Goal: Information Seeking & Learning: Learn about a topic

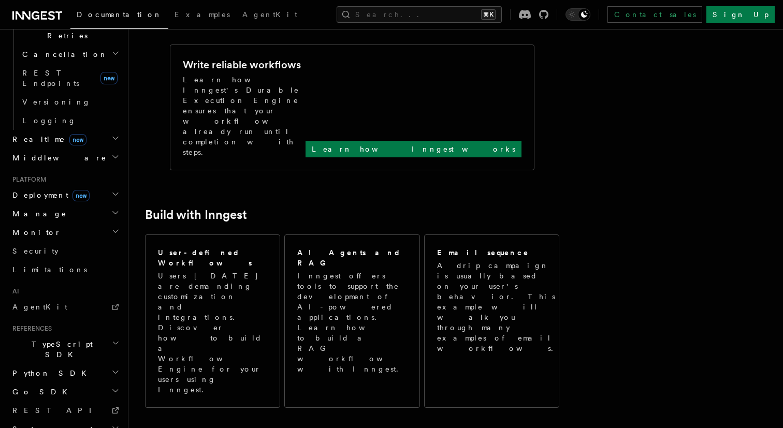
scroll to position [536, 0]
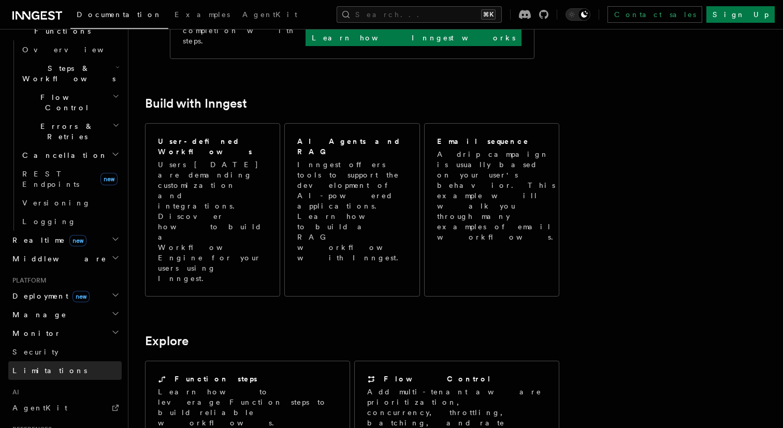
scroll to position [303, 0]
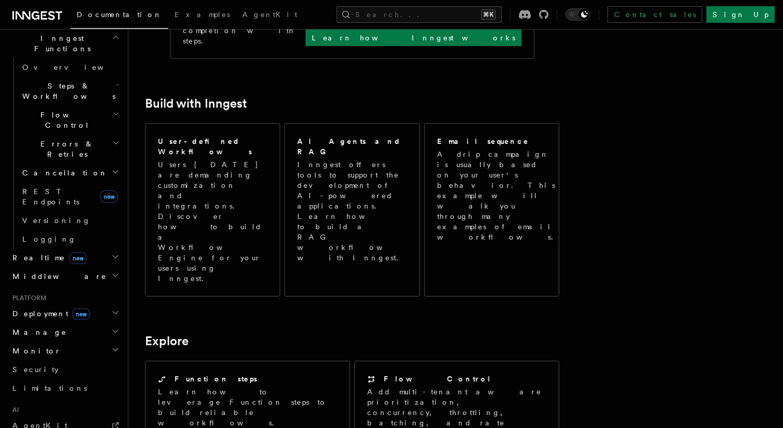
click at [84, 267] on h2 "Middleware" at bounding box center [64, 276] width 113 height 19
click at [87, 267] on h2 "Middleware" at bounding box center [64, 276] width 113 height 19
click at [86, 323] on h2 "Manage" at bounding box center [64, 332] width 113 height 19
click at [85, 323] on h2 "Manage" at bounding box center [64, 332] width 113 height 19
click at [90, 305] on h2 "Deployment new" at bounding box center [64, 314] width 113 height 19
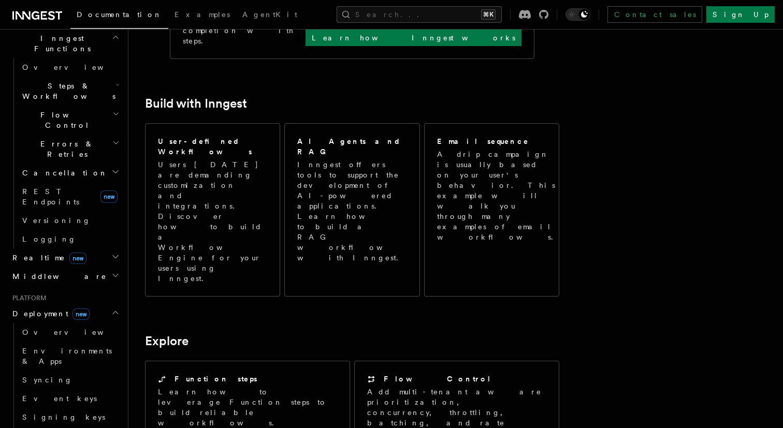
click at [93, 305] on h2 "Deployment new" at bounding box center [64, 314] width 113 height 19
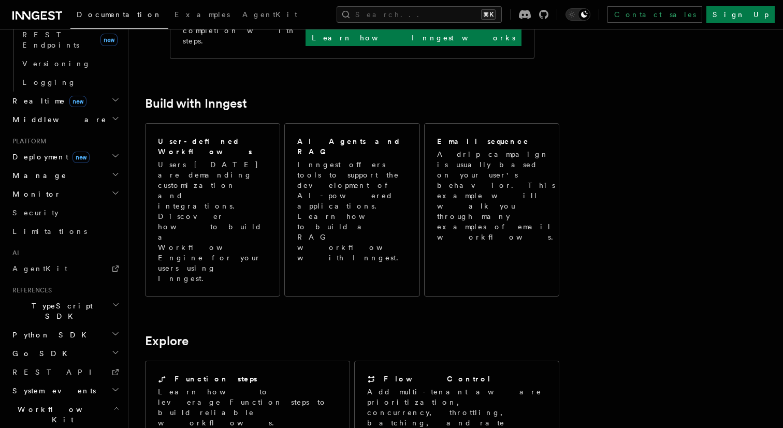
scroll to position [468, 0]
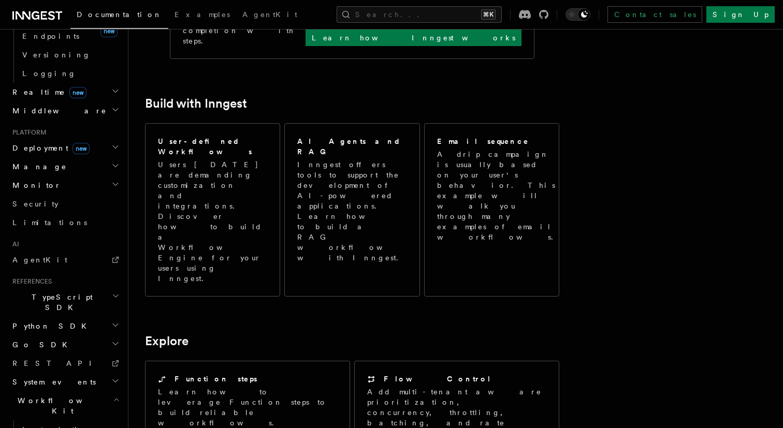
click at [79, 317] on h2 "Python SDK" at bounding box center [64, 326] width 113 height 19
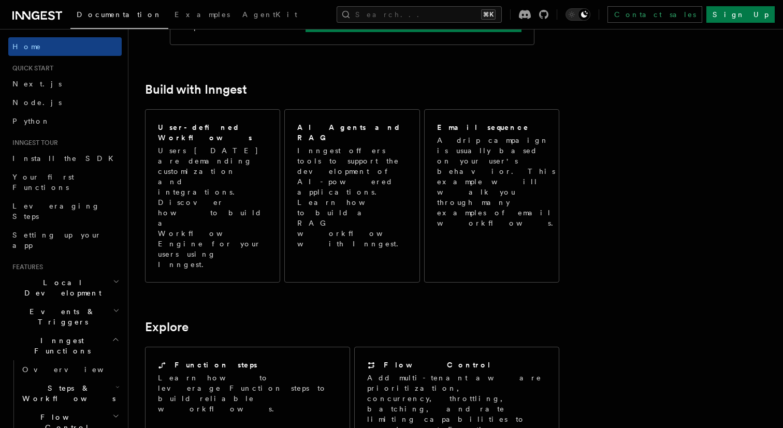
scroll to position [457, 0]
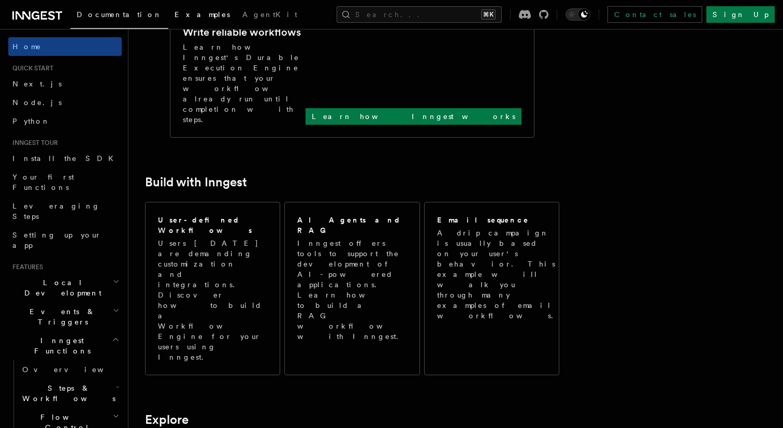
click at [175, 16] on span "Examples" at bounding box center [202, 14] width 55 height 8
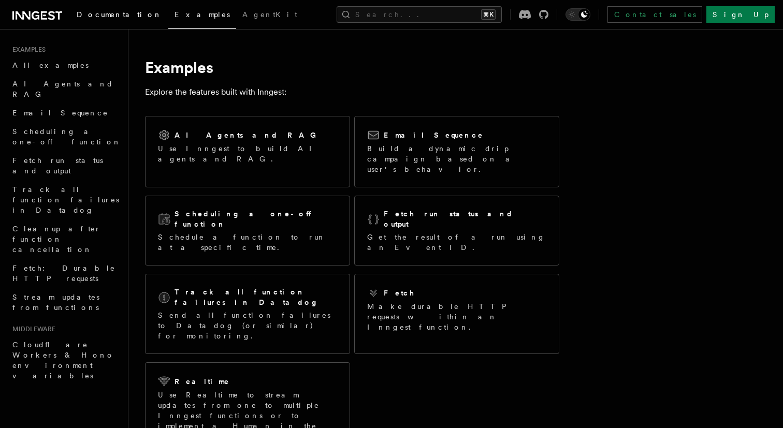
click at [91, 15] on span "Documentation" at bounding box center [119, 14] width 85 height 8
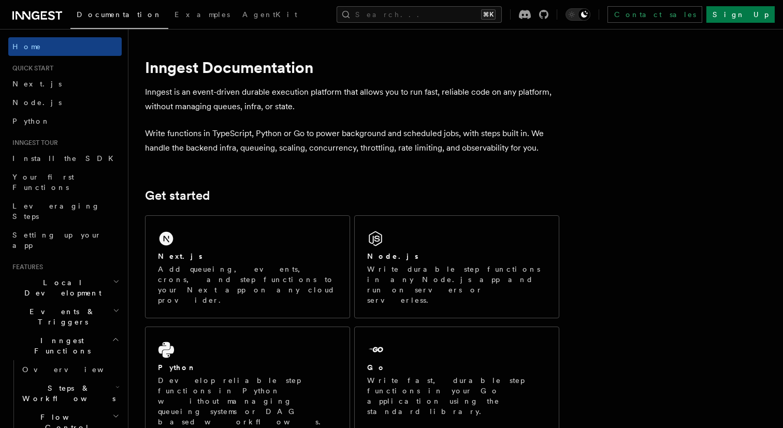
click at [50, 12] on icon at bounding box center [51, 15] width 7 height 9
click at [236, 20] on link "AgentKit" at bounding box center [269, 15] width 67 height 25
